Goal: Download file/media

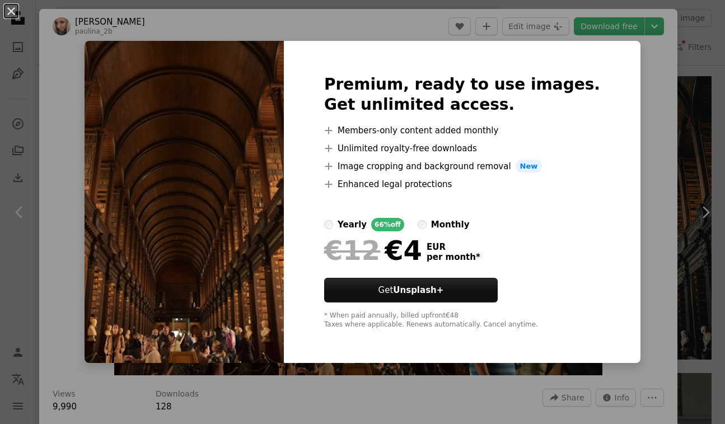
scroll to position [75, 0]
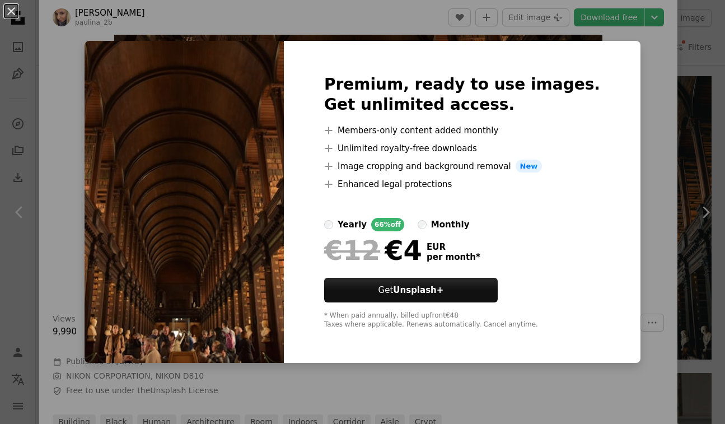
click at [667, 215] on div "An X shape Premium, ready to use images. Get unlimited access. A plus sign Memb…" at bounding box center [362, 212] width 725 height 424
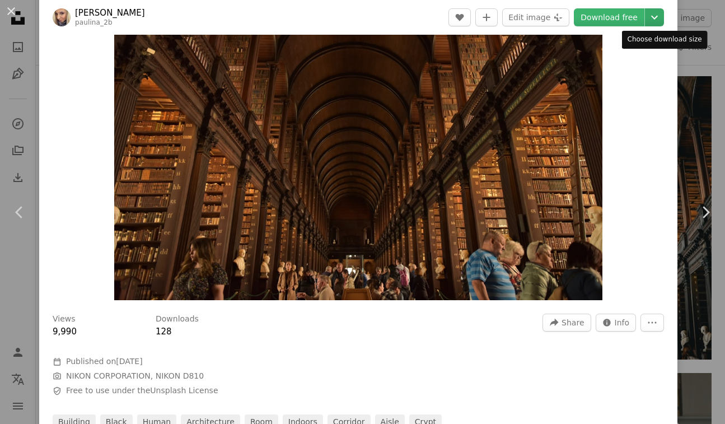
click at [663, 21] on icon "Chevron down" at bounding box center [655, 17] width 18 height 13
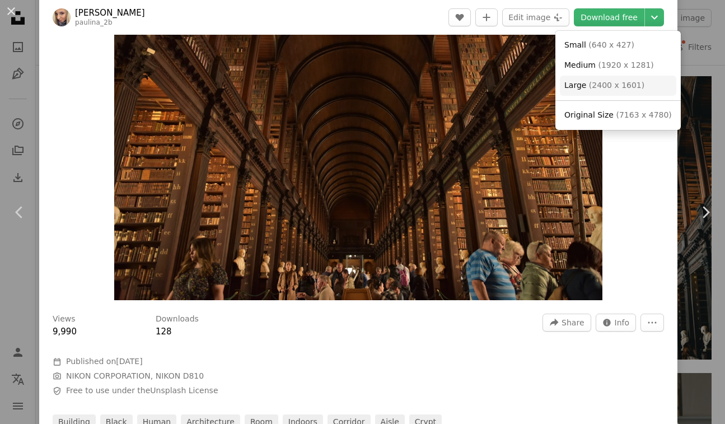
click at [634, 90] on link "Large ( 2400 x 1601 )" at bounding box center [618, 86] width 116 height 20
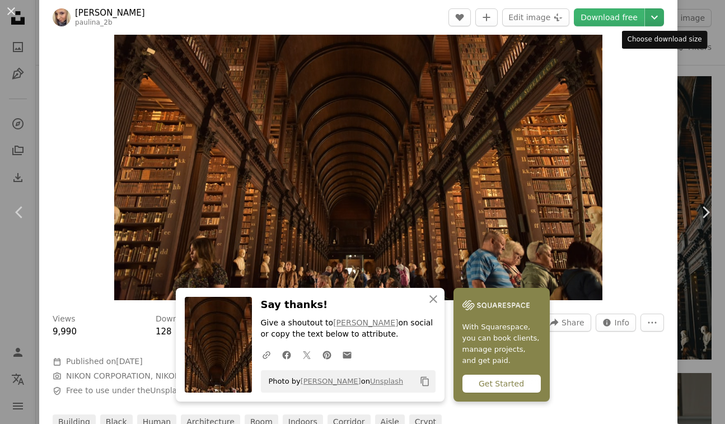
click at [663, 22] on icon "Chevron down" at bounding box center [655, 17] width 18 height 13
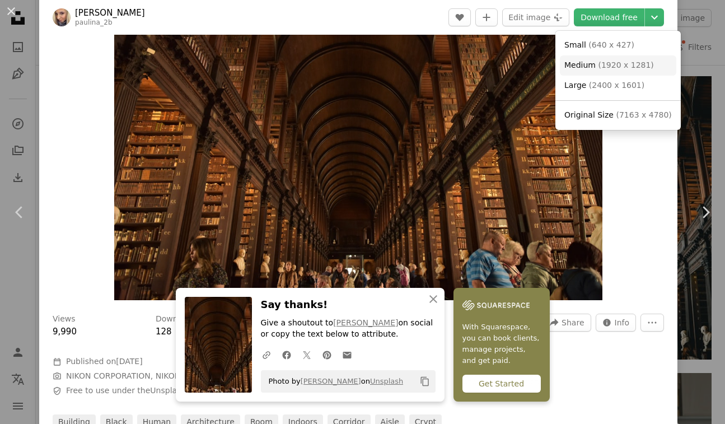
click at [614, 59] on link "Medium ( 1920 x 1281 )" at bounding box center [618, 65] width 116 height 20
